Goal: Task Accomplishment & Management: Manage account settings

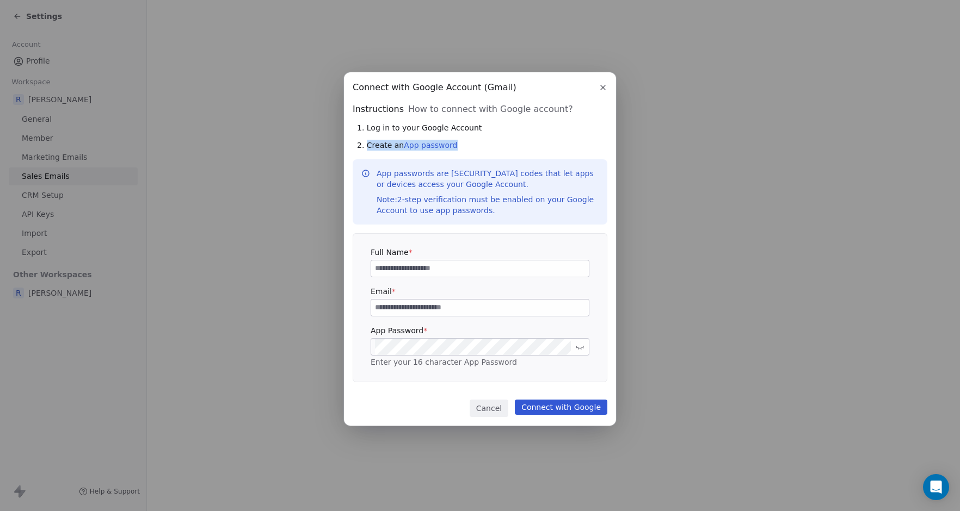
click at [490, 411] on button "Cancel" at bounding box center [489, 408] width 39 height 17
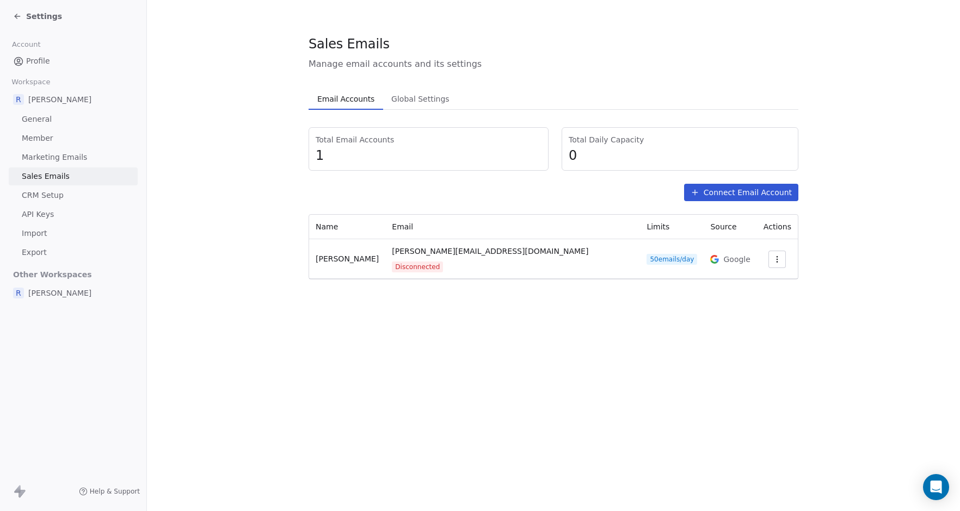
click at [71, 158] on span "Marketing Emails" at bounding box center [54, 157] width 65 height 11
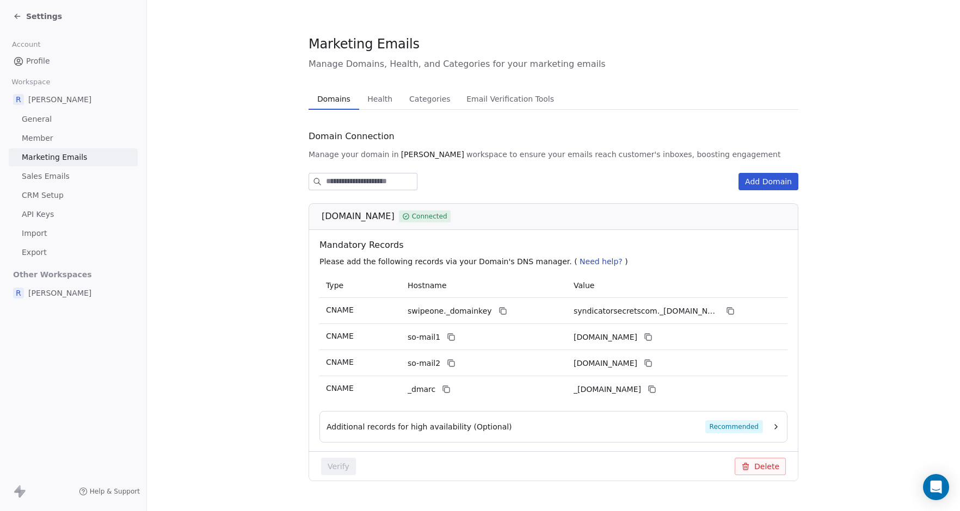
click at [36, 61] on span "Profile" at bounding box center [38, 60] width 24 height 11
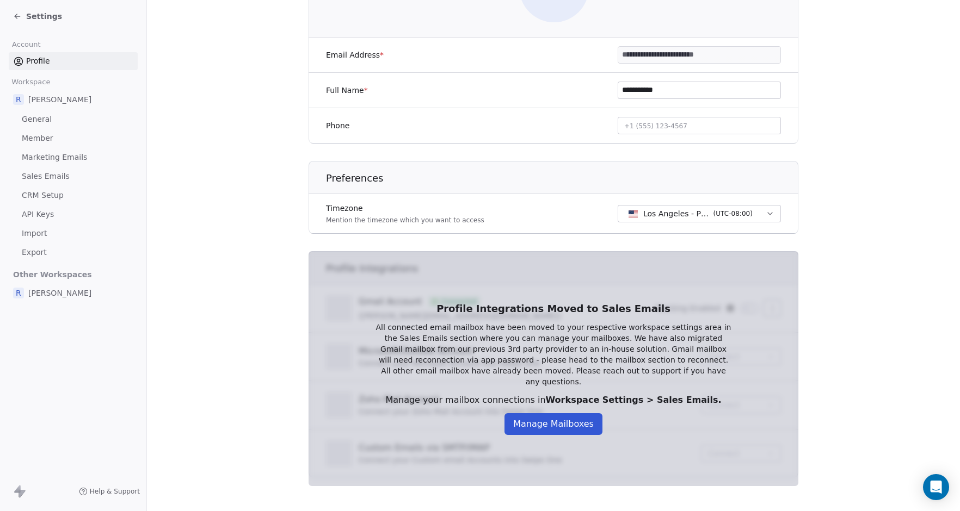
scroll to position [182, 0]
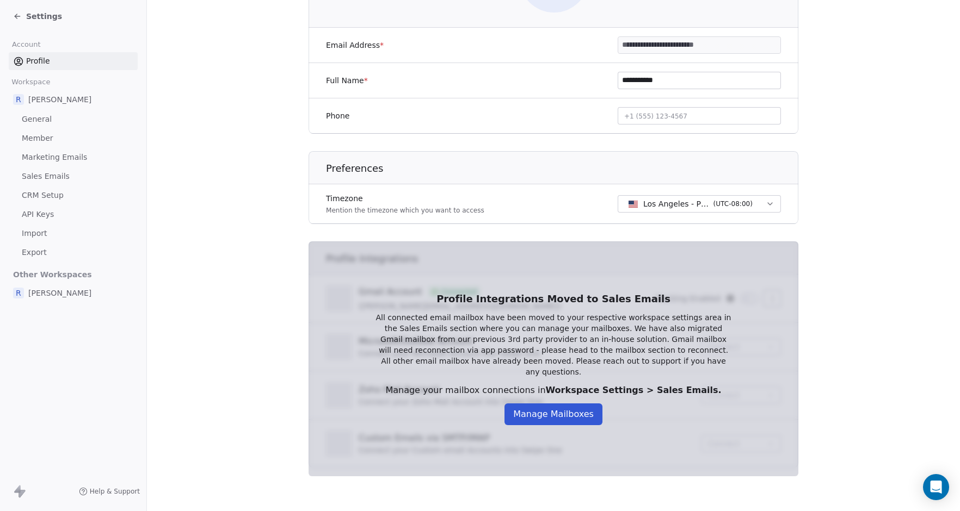
click at [55, 176] on span "Sales Emails" at bounding box center [46, 176] width 48 height 11
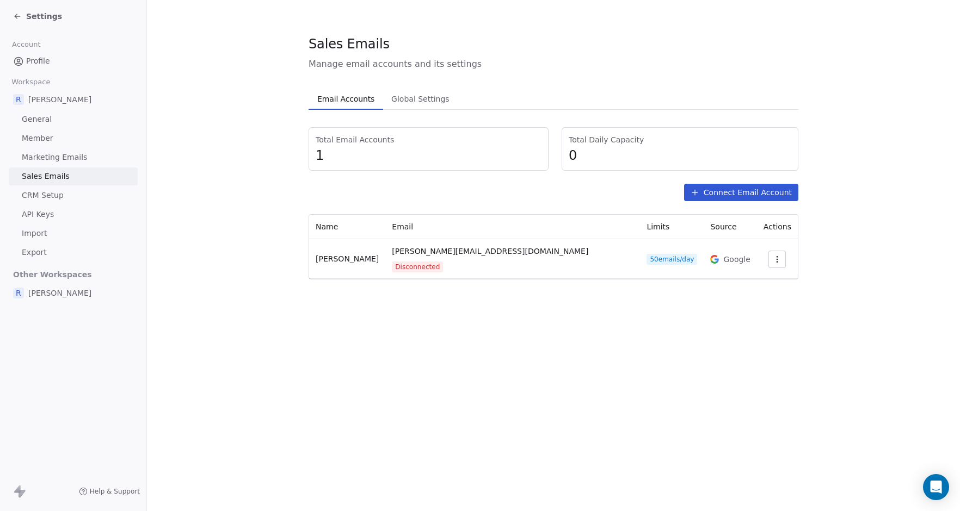
click at [773, 255] on icon "button" at bounding box center [777, 259] width 9 height 9
click at [752, 280] on span "Reconnect" at bounding box center [752, 279] width 40 height 11
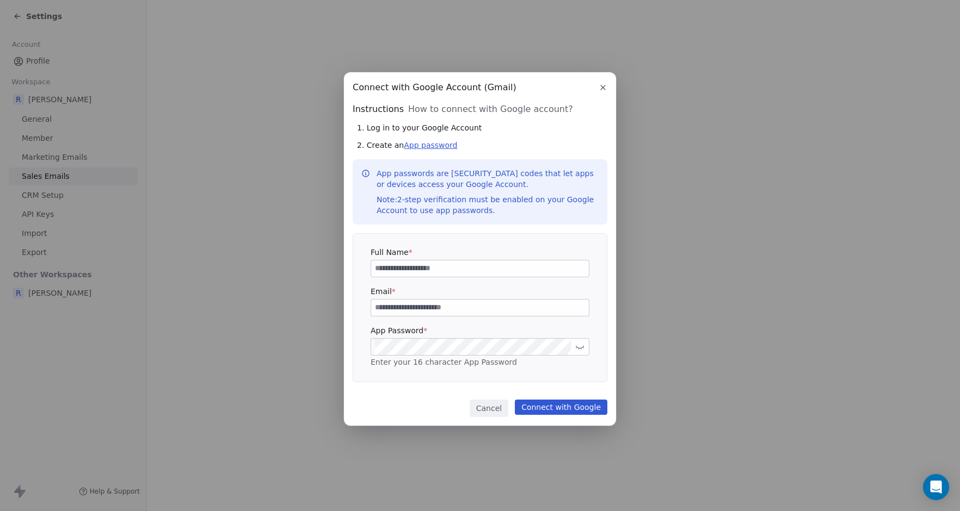
click at [436, 144] on link "App password" at bounding box center [430, 145] width 53 height 9
click at [415, 267] on input at bounding box center [480, 269] width 218 height 16
type input "**********"
click at [394, 306] on input at bounding box center [480, 308] width 218 height 16
click at [434, 146] on link "App password" at bounding box center [430, 145] width 53 height 9
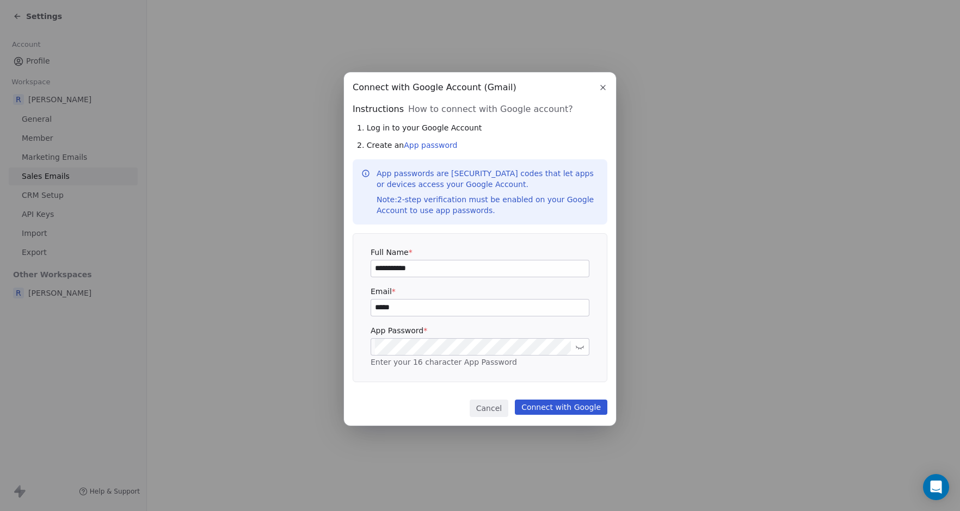
click at [414, 307] on input "*****" at bounding box center [480, 308] width 218 height 16
click at [409, 307] on input "*****" at bounding box center [480, 308] width 218 height 16
paste input "**********"
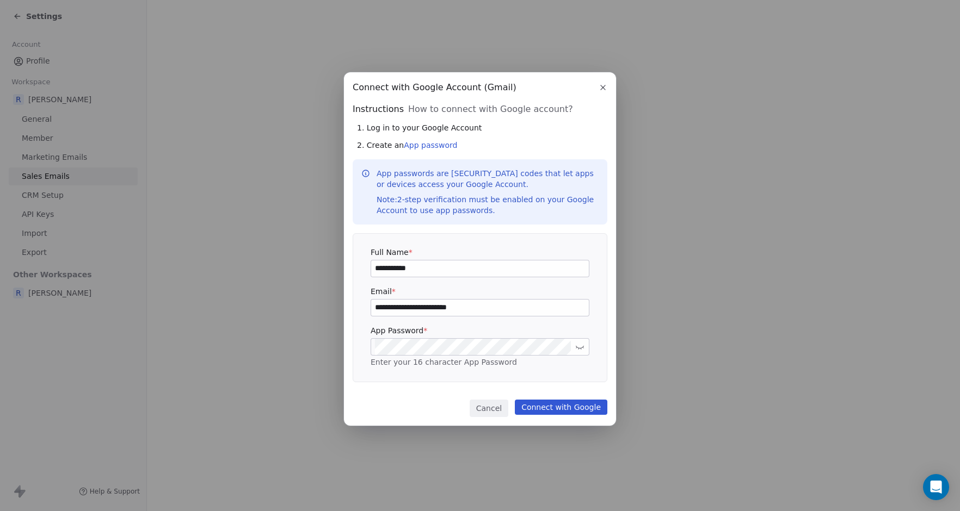
type input "**********"
click at [552, 408] on button "Connect with Google" at bounding box center [561, 407] width 92 height 15
click at [582, 348] on icon at bounding box center [580, 348] width 8 height 4
click at [557, 405] on button "Connect with Google" at bounding box center [561, 407] width 92 height 15
click at [554, 408] on button "Connect with Google" at bounding box center [561, 407] width 92 height 15
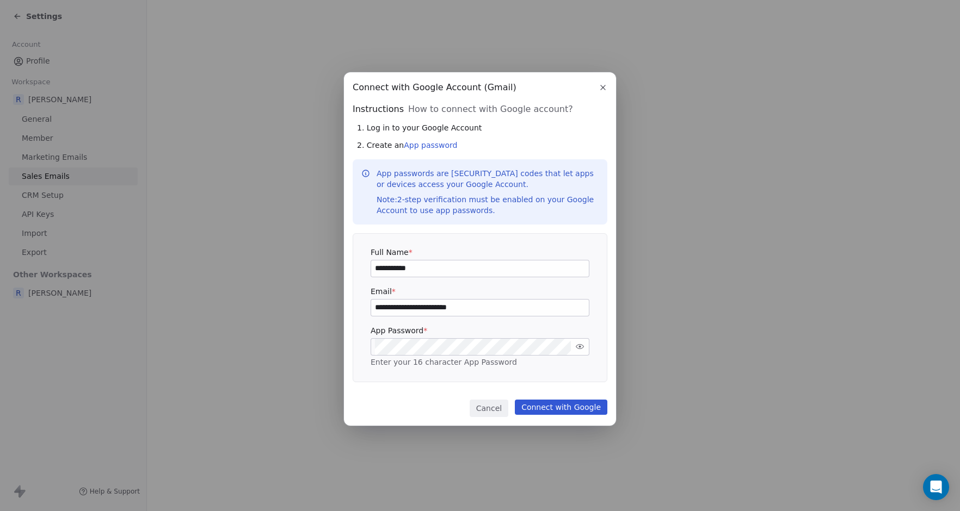
click at [544, 409] on button "Connect with Google" at bounding box center [561, 407] width 92 height 15
click at [602, 86] on icon "button" at bounding box center [602, 87] width 9 height 9
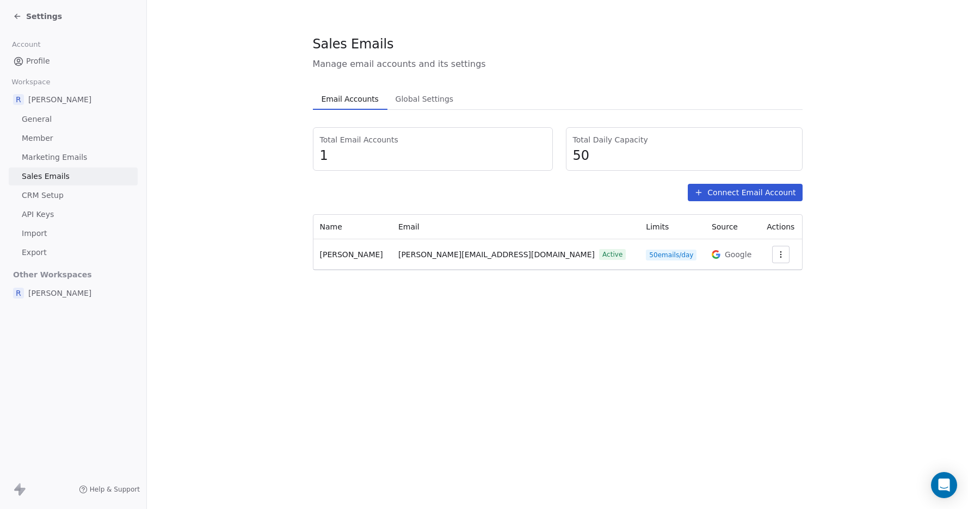
click at [42, 253] on span "Export" at bounding box center [34, 252] width 25 height 11
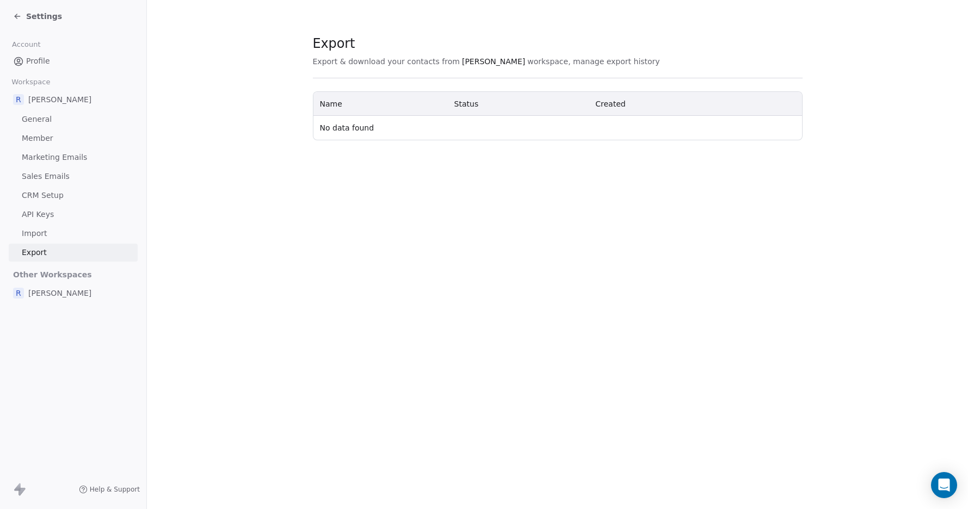
click at [52, 175] on span "Sales Emails" at bounding box center [46, 176] width 48 height 11
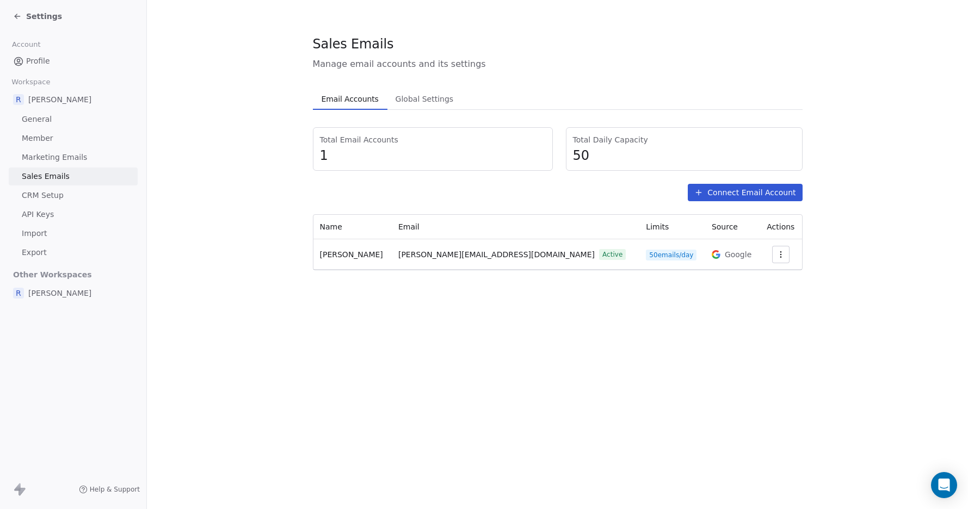
click at [54, 158] on span "Marketing Emails" at bounding box center [54, 157] width 65 height 11
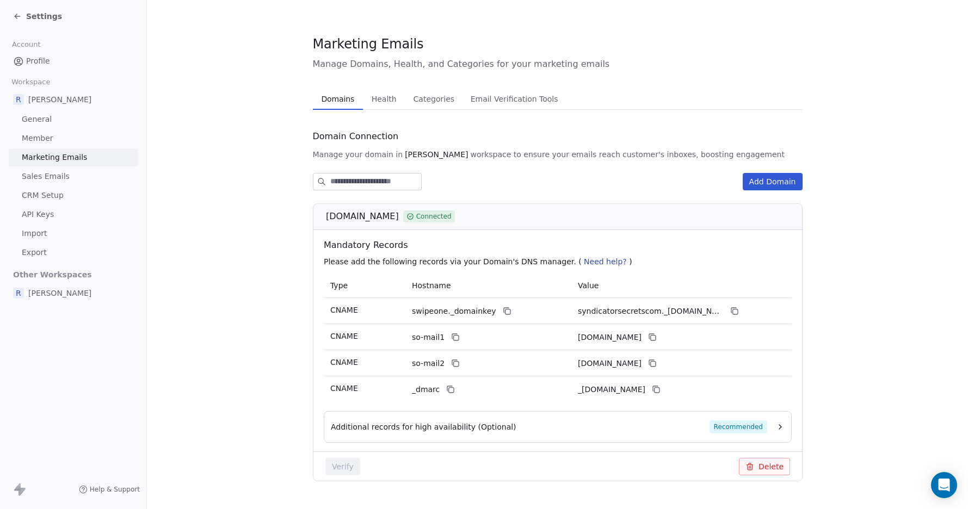
click at [43, 139] on span "Member" at bounding box center [38, 138] width 32 height 11
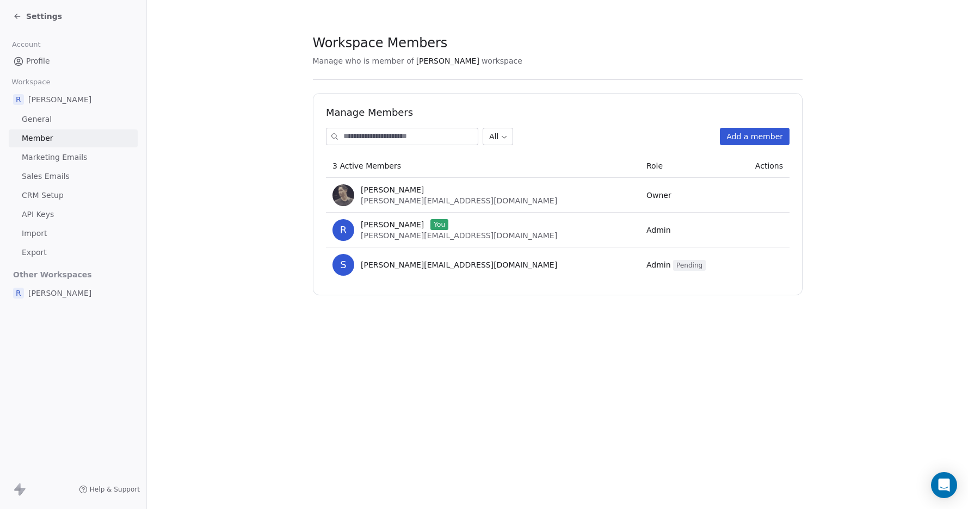
click at [52, 118] on link "General" at bounding box center [73, 119] width 129 height 18
